Goal: Task Accomplishment & Management: Use online tool/utility

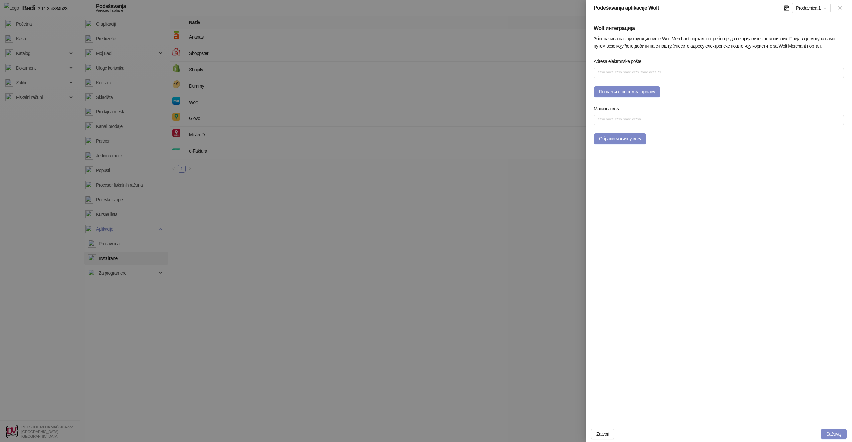
click at [704, 181] on div "Wolt интеграција Због начина на који функционише Wolt Merchant портал, потребно…" at bounding box center [718, 220] width 266 height 409
click at [657, 82] on input "text" at bounding box center [718, 80] width 250 height 11
type input "**********"
click at [660, 98] on button "Пошаљи е-пошту за пријаву" at bounding box center [626, 98] width 67 height 11
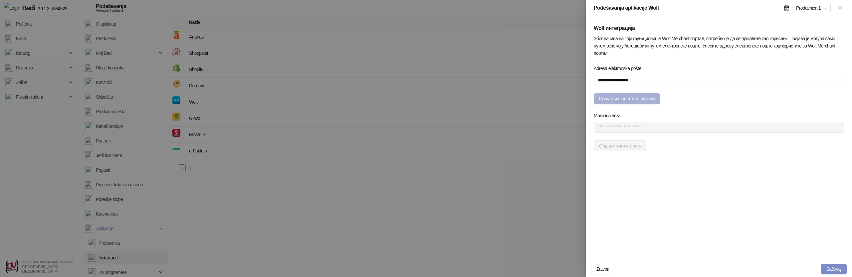
click at [635, 97] on button "Пошаљи е-пошту за пријаву" at bounding box center [626, 98] width 67 height 11
click at [648, 102] on button "Пошаљи е-пошту за пријаву" at bounding box center [626, 98] width 67 height 11
click at [660, 97] on button "Пошаљи е-пошту за пријаву" at bounding box center [626, 98] width 67 height 11
click at [658, 96] on button "Пошаљи е-пошту за пријаву" at bounding box center [626, 98] width 67 height 11
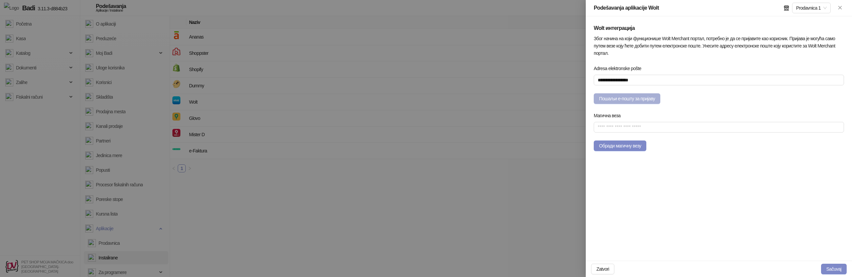
click at [627, 100] on button "Пошаљи е-пошту за пријаву" at bounding box center [626, 98] width 67 height 11
click at [649, 98] on button "Пошаљи е-пошту за пријаву" at bounding box center [626, 98] width 67 height 11
click at [647, 99] on button "Пошаљи е-пошту за пријаву" at bounding box center [626, 98] width 67 height 11
click at [640, 100] on button "Пошаљи е-пошту за пријаву" at bounding box center [626, 98] width 67 height 11
click at [619, 97] on button "Пошаљи е-пошту за пријаву" at bounding box center [626, 98] width 67 height 11
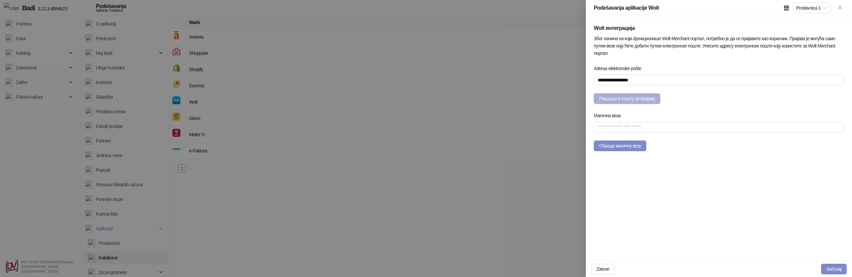
click at [642, 99] on button "Пошаљи е-пошту за пријаву" at bounding box center [626, 98] width 67 height 11
click at [635, 98] on button "Пошаљи е-пошту за пријаву" at bounding box center [626, 98] width 67 height 11
click at [651, 99] on button "Пошаљи е-пошту за пријаву" at bounding box center [626, 98] width 67 height 11
click at [657, 99] on button "Пошаљи е-пошту за пријаву" at bounding box center [626, 98] width 67 height 11
click at [646, 99] on button "Пошаљи е-пошту за пријаву" at bounding box center [626, 98] width 67 height 11
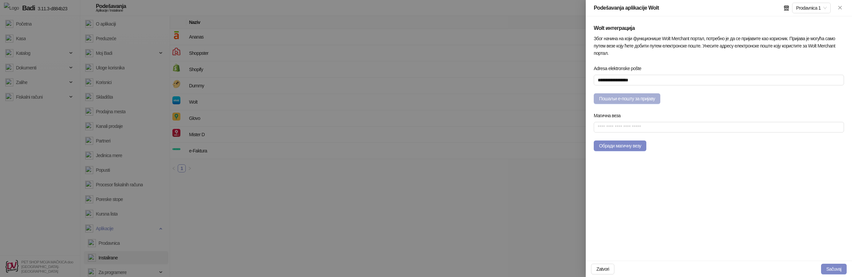
click at [660, 102] on button "Пошаљи е-пошту за пријаву" at bounding box center [626, 98] width 67 height 11
click at [653, 100] on button "Пошаљи е-пошту за пријаву" at bounding box center [626, 98] width 67 height 11
click at [660, 103] on button "Пошаљи е-пошту за пријаву" at bounding box center [626, 98] width 67 height 11
click at [642, 97] on button "Пошаљи е-пошту за пријаву" at bounding box center [626, 98] width 67 height 11
click at [645, 100] on button "Пошаљи е-пошту за пријаву" at bounding box center [626, 98] width 67 height 11
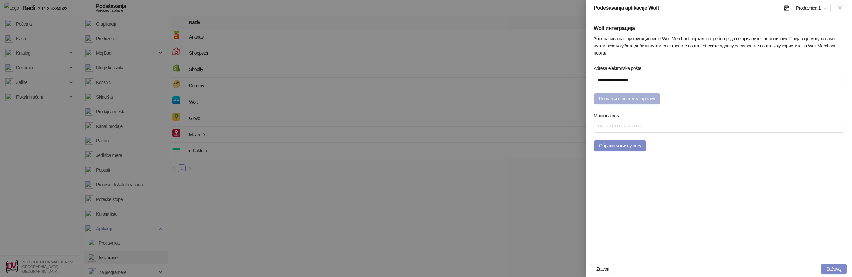
click at [660, 103] on button "Пошаљи е-пошту за пријаву" at bounding box center [626, 98] width 67 height 11
click at [647, 100] on button "Пошаљи е-пошту за пријаву" at bounding box center [626, 98] width 67 height 11
click at [626, 93] on button "Пошаљи е-пошту за пријаву" at bounding box center [626, 98] width 67 height 11
click at [628, 97] on button "Пошаљи е-пошту за пријаву" at bounding box center [626, 98] width 67 height 11
click at [657, 99] on button "Пошаљи е-пошту за пријаву" at bounding box center [626, 98] width 67 height 11
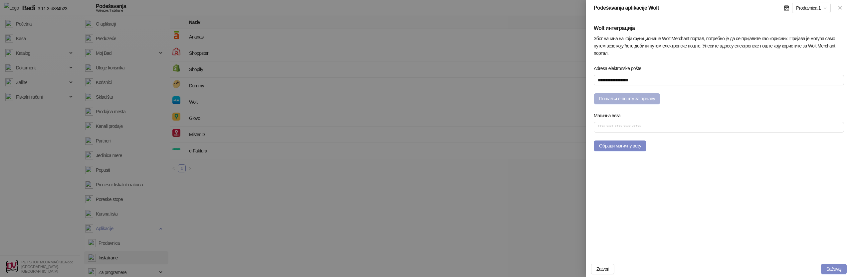
click at [640, 98] on button "Пошаљи е-пошту за пријаву" at bounding box center [626, 98] width 67 height 11
click at [651, 98] on button "Пошаљи е-пошту за пријаву" at bounding box center [626, 98] width 67 height 11
